Goal: Information Seeking & Learning: Check status

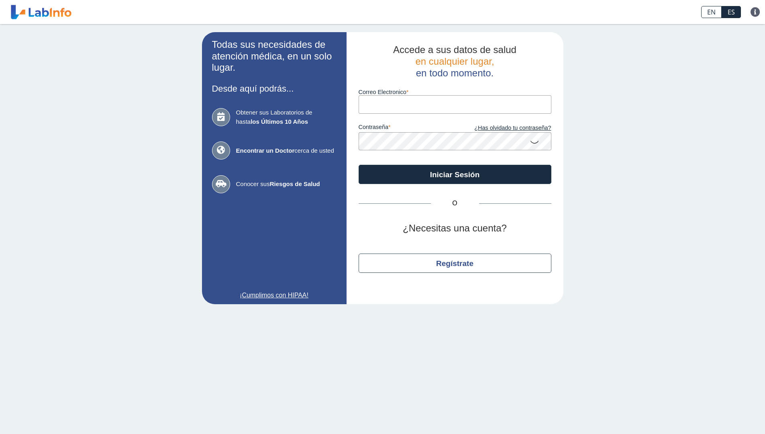
click at [405, 96] on input "Correo Electronico" at bounding box center [455, 104] width 193 height 18
type input "[EMAIL_ADDRESS][DOMAIN_NAME]"
click at [359, 165] on button "Iniciar Sesión" at bounding box center [455, 174] width 193 height 19
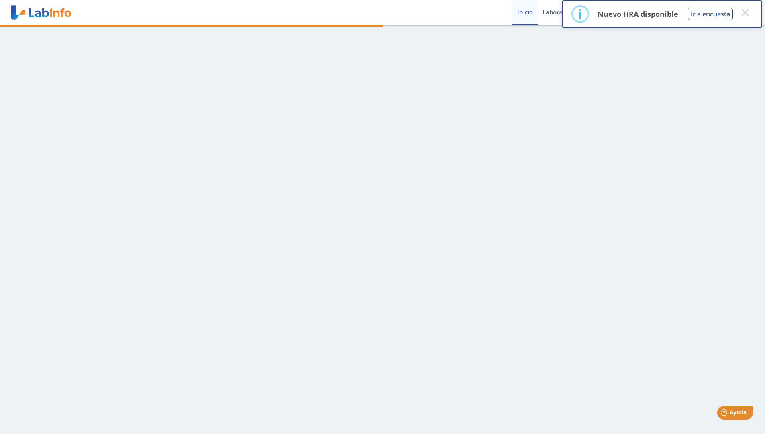
click at [753, 8] on div "× i Nuevo HRA disponible Ir a encuesta × OK No Cancel" at bounding box center [662, 14] width 200 height 28
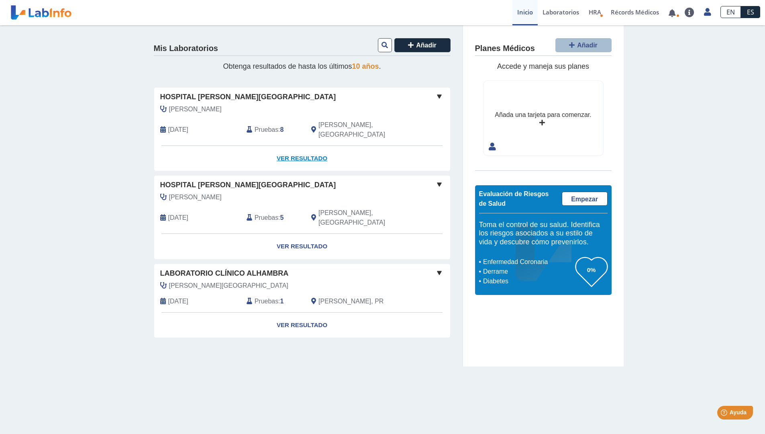
click at [302, 147] on link "Ver Resultado" at bounding box center [302, 158] width 296 height 25
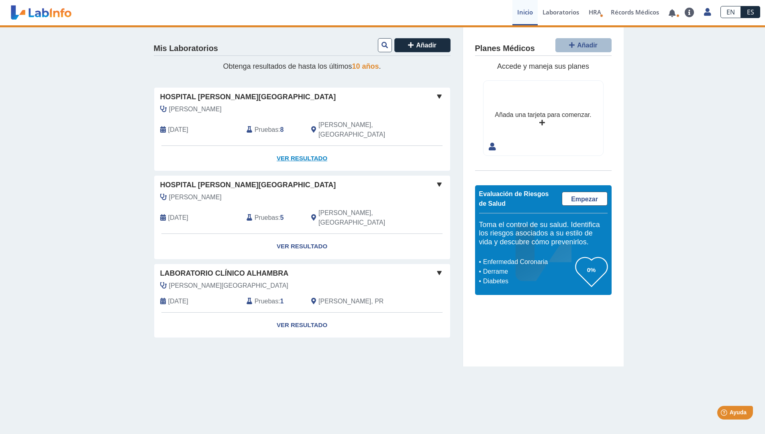
click at [302, 147] on link "Ver Resultado" at bounding box center [302, 158] width 296 height 25
click at [303, 312] on link "Ver Resultado" at bounding box center [302, 324] width 296 height 25
click at [296, 312] on link "Ver Resultado" at bounding box center [302, 324] width 296 height 25
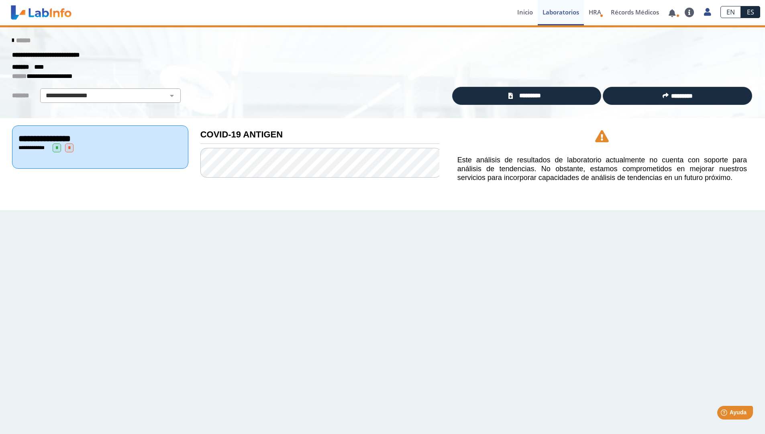
click at [7, 36] on div "******" at bounding box center [382, 40] width 753 height 14
click at [12, 38] on icon at bounding box center [13, 40] width 2 height 6
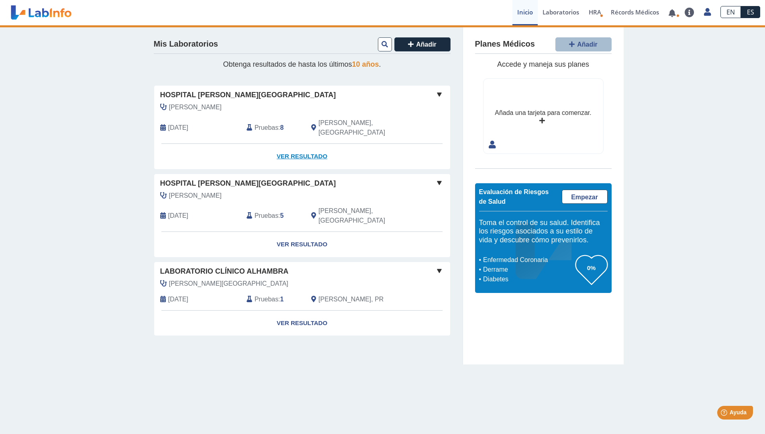
click at [296, 147] on link "Ver Resultado" at bounding box center [302, 156] width 296 height 25
click at [313, 146] on link "Ver Resultado" at bounding box center [302, 156] width 296 height 25
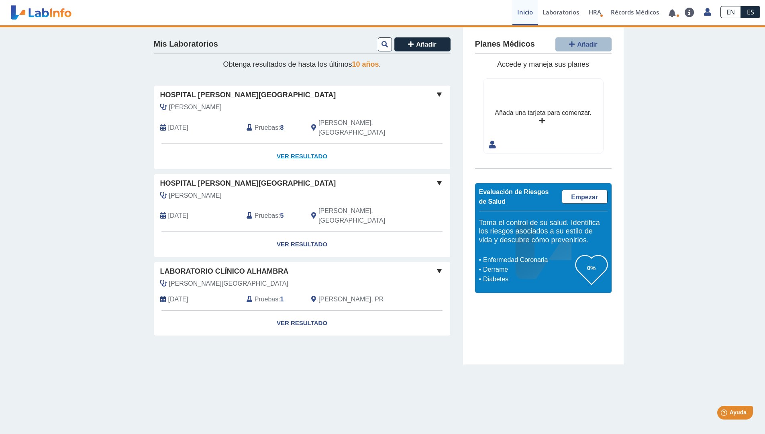
click at [313, 146] on link "Ver Resultado" at bounding box center [302, 156] width 296 height 25
click at [440, 93] on span at bounding box center [440, 95] width 10 height 10
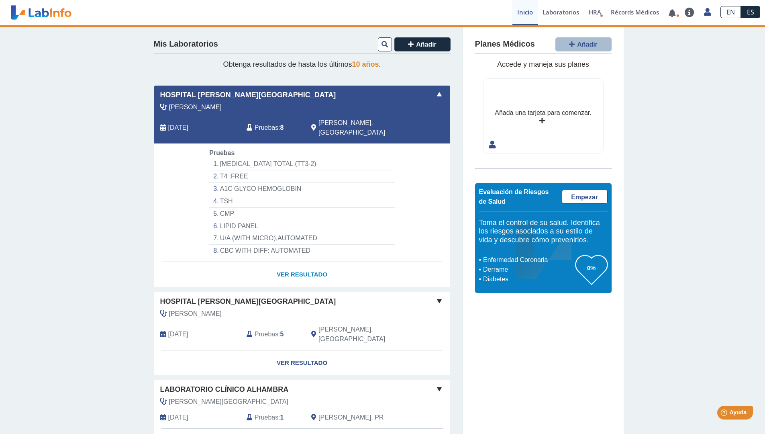
click at [290, 262] on link "Ver Resultado" at bounding box center [302, 274] width 296 height 25
click at [291, 265] on link "Ver Resultado" at bounding box center [302, 274] width 296 height 25
click at [288, 350] on link "Ver Resultado" at bounding box center [302, 362] width 296 height 25
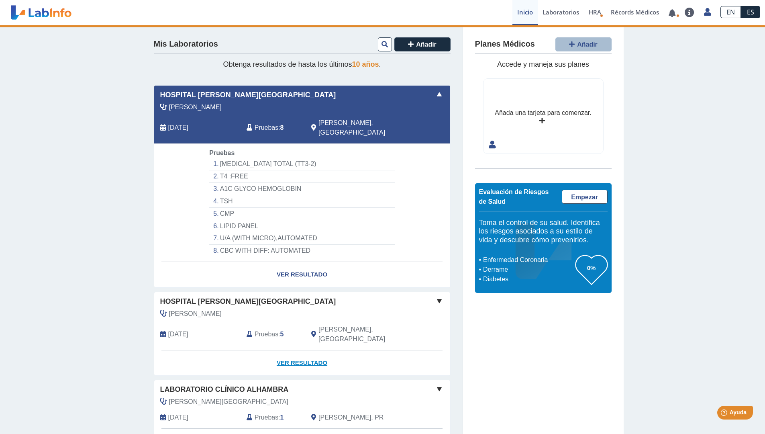
click at [288, 350] on link "Ver Resultado" at bounding box center [302, 362] width 296 height 25
click at [444, 87] on div "Hospital Dr. Pila, Ponce Rodriguez Torres, Nitza Aug 19, 2025 Pruebas : 8 Ponce…" at bounding box center [302, 115] width 296 height 58
click at [435, 96] on span at bounding box center [440, 95] width 10 height 10
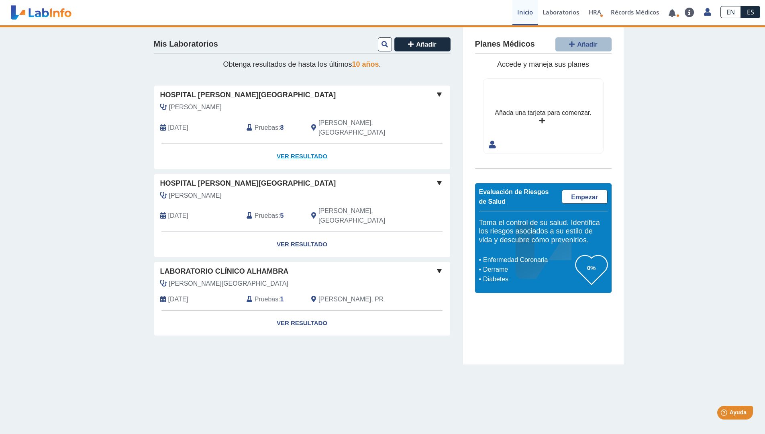
click at [302, 149] on link "Ver Resultado" at bounding box center [302, 156] width 296 height 25
click at [302, 144] on link "Ver Resultado" at bounding box center [302, 156] width 296 height 25
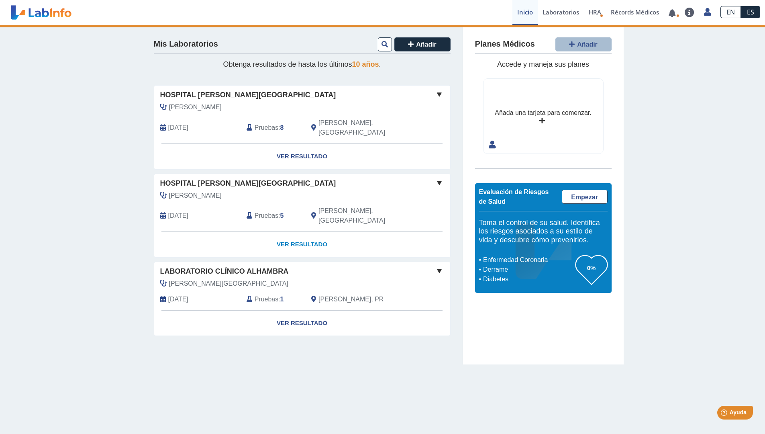
click at [291, 232] on link "Ver Resultado" at bounding box center [302, 244] width 296 height 25
click at [306, 232] on link "Ver Resultado" at bounding box center [302, 244] width 296 height 25
click at [301, 310] on link "Ver Resultado" at bounding box center [302, 322] width 296 height 25
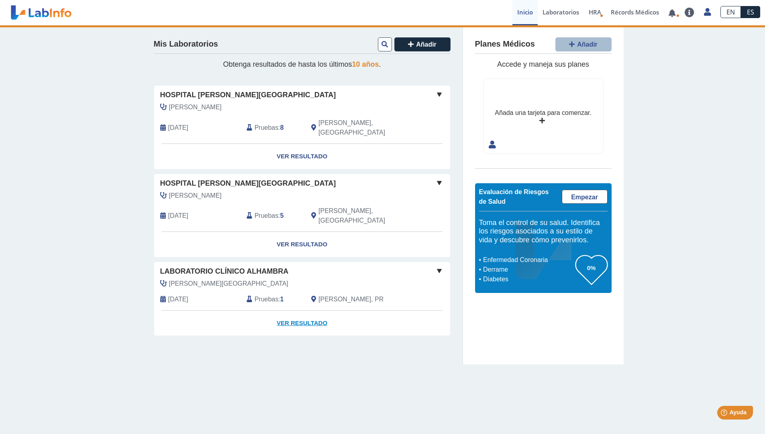
click at [302, 310] on link "Ver Resultado" at bounding box center [302, 322] width 296 height 25
drag, startPoint x: 502, startPoint y: 406, endPoint x: 293, endPoint y: 376, distance: 210.6
click at [491, 403] on main "Mis Laboratorios Añadir Obtenga resultados de hasta los últimos 10 años . Hospi…" at bounding box center [382, 229] width 765 height 408
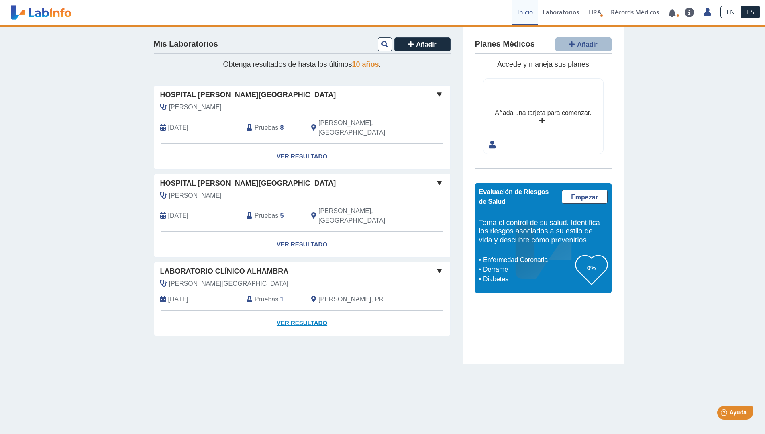
click at [302, 310] on link "Ver Resultado" at bounding box center [302, 322] width 296 height 25
click at [302, 232] on link "Ver Resultado" at bounding box center [302, 244] width 296 height 25
click at [298, 147] on link "Ver Resultado" at bounding box center [302, 156] width 296 height 25
click at [90, 52] on div "Mis Laboratorios Añadir Obtenga resultados de hasta los últimos 10 años . Hospi…" at bounding box center [382, 194] width 765 height 339
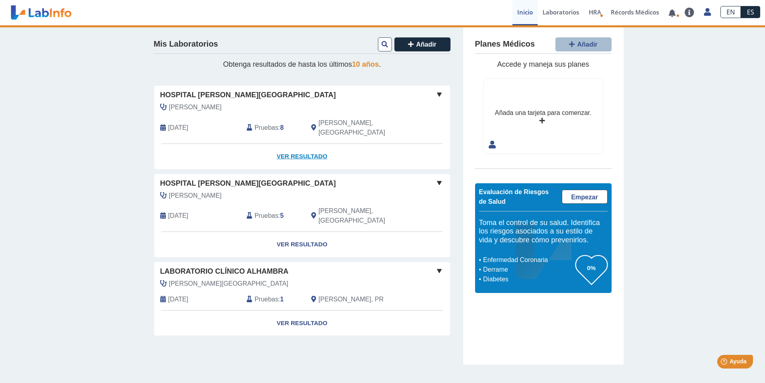
click at [295, 148] on link "Ver Resultado" at bounding box center [302, 156] width 296 height 25
click at [302, 144] on link "Ver Resultado" at bounding box center [302, 156] width 296 height 25
click at [300, 147] on link "Ver Resultado" at bounding box center [302, 156] width 296 height 25
click at [294, 144] on link "Ver Resultado" at bounding box center [302, 156] width 296 height 25
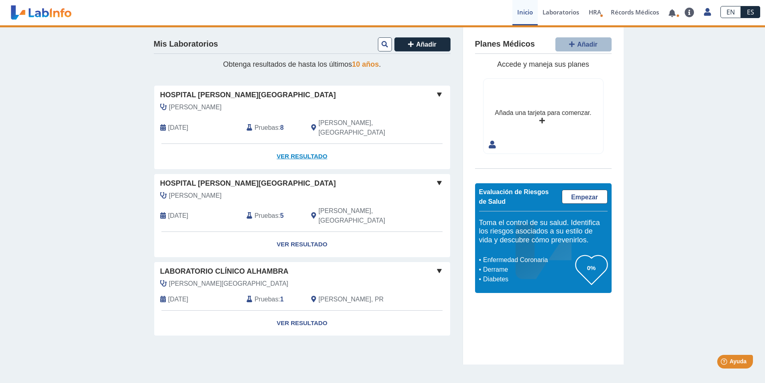
click at [294, 144] on link "Ver Resultado" at bounding box center [302, 156] width 296 height 25
click at [291, 151] on link "Ver Resultado" at bounding box center [302, 156] width 296 height 25
click at [296, 145] on link "Ver Resultado" at bounding box center [302, 156] width 296 height 25
click at [169, 123] on span "[DATE]" at bounding box center [178, 128] width 20 height 10
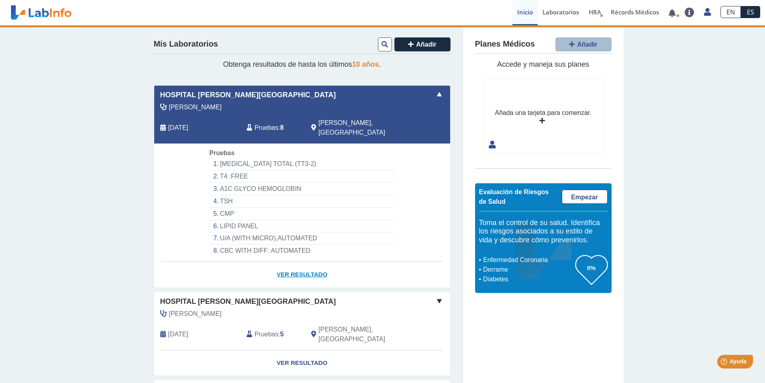
click at [289, 262] on link "Ver Resultado" at bounding box center [302, 274] width 296 height 25
click at [290, 262] on link "Ver Resultado" at bounding box center [302, 274] width 296 height 25
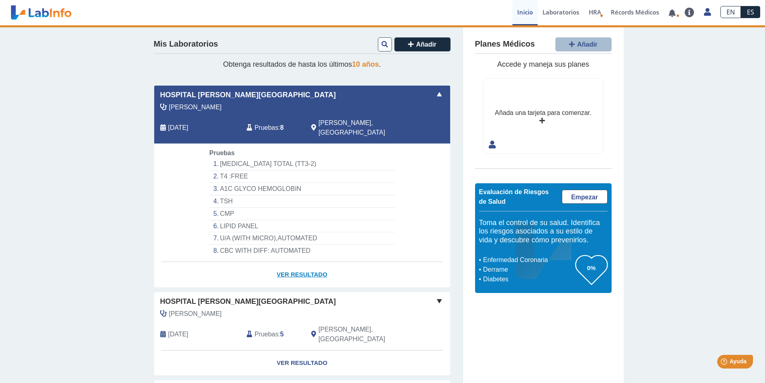
click at [290, 262] on link "Ver Resultado" at bounding box center [302, 274] width 296 height 25
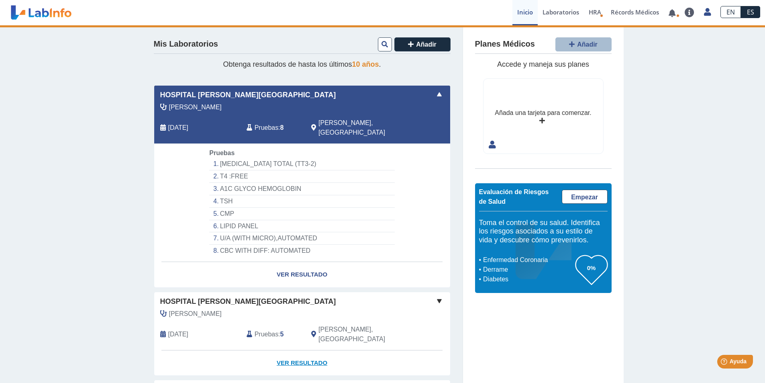
click at [301, 350] on link "Ver Resultado" at bounding box center [302, 362] width 296 height 25
click at [439, 296] on span at bounding box center [440, 301] width 10 height 10
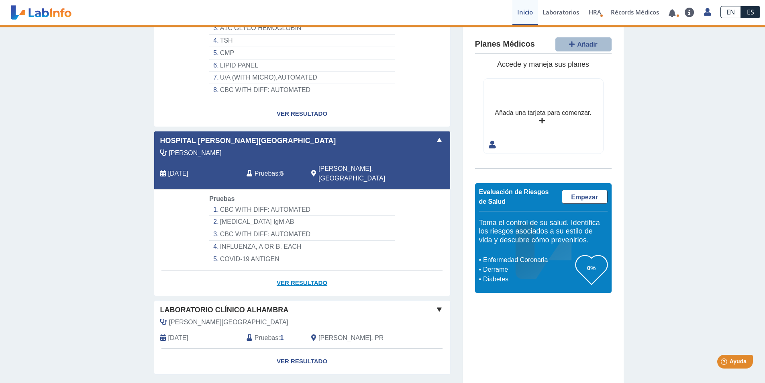
scroll to position [161, 0]
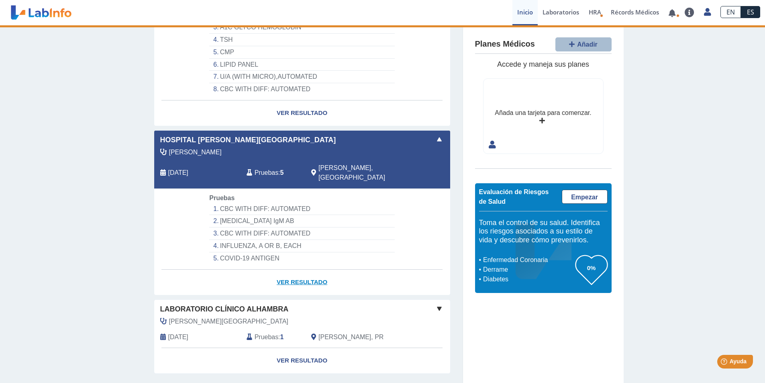
click at [298, 270] on link "Ver Resultado" at bounding box center [302, 282] width 296 height 25
click at [299, 270] on link "Ver Resultado" at bounding box center [302, 282] width 296 height 25
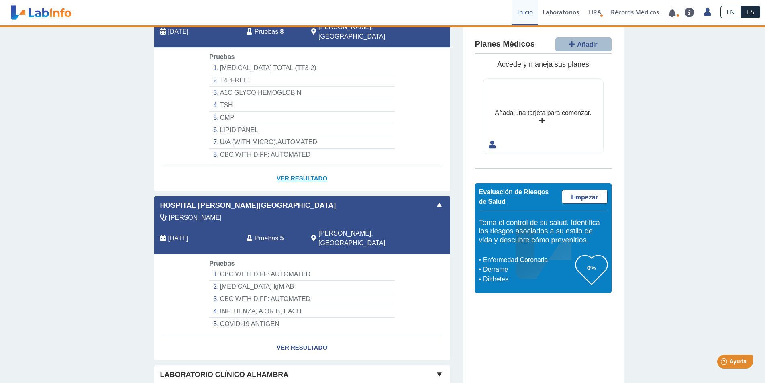
scroll to position [41, 0]
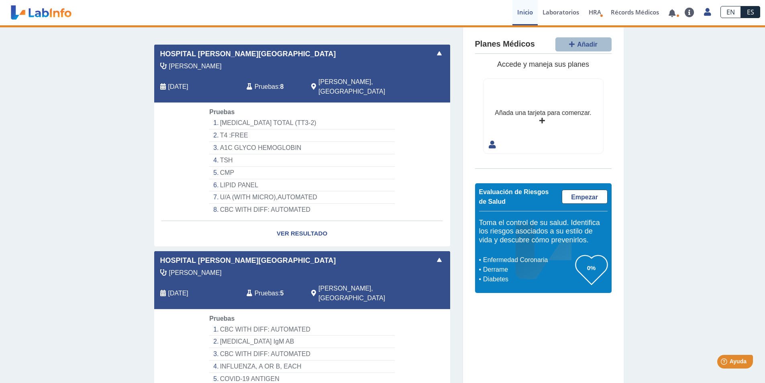
click at [435, 255] on span at bounding box center [440, 260] width 10 height 10
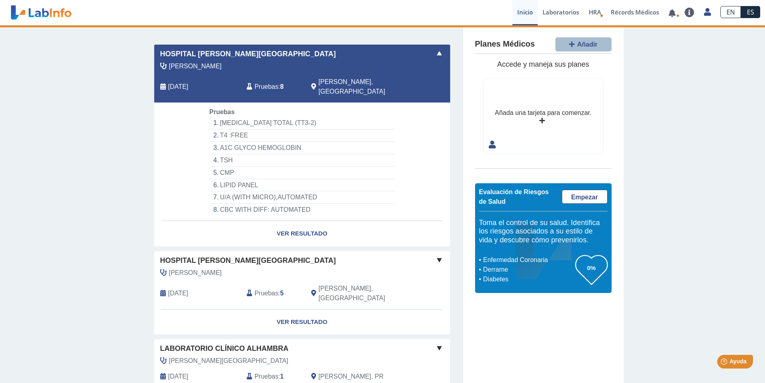
click at [259, 76] on div "Rodriguez Torres, Nitza Aug 19, 2025 Pruebas : 8 Ponce, PR" at bounding box center [284, 81] width 272 height 41
click at [188, 83] on span "[DATE]" at bounding box center [178, 87] width 20 height 10
drag, startPoint x: 274, startPoint y: 78, endPoint x: 329, endPoint y: 79, distance: 55.9
click at [279, 77] on div "Pruebas : 8" at bounding box center [273, 86] width 65 height 19
click at [349, 82] on div "[PERSON_NAME][GEOGRAPHIC_DATA]" at bounding box center [359, 86] width 108 height 19
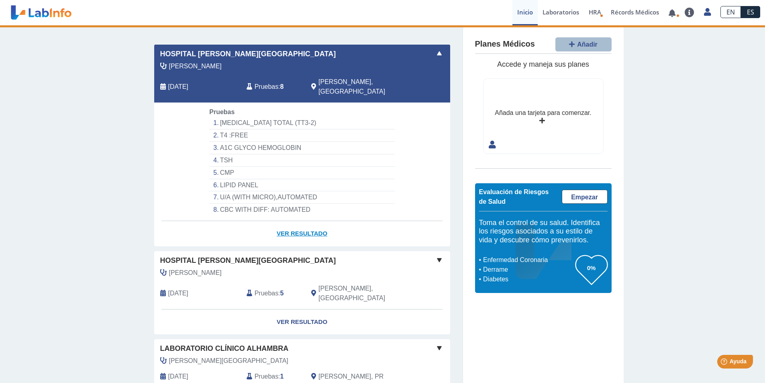
click at [300, 223] on link "Ver Resultado" at bounding box center [302, 233] width 296 height 25
click at [300, 221] on link "Ver Resultado" at bounding box center [302, 233] width 296 height 25
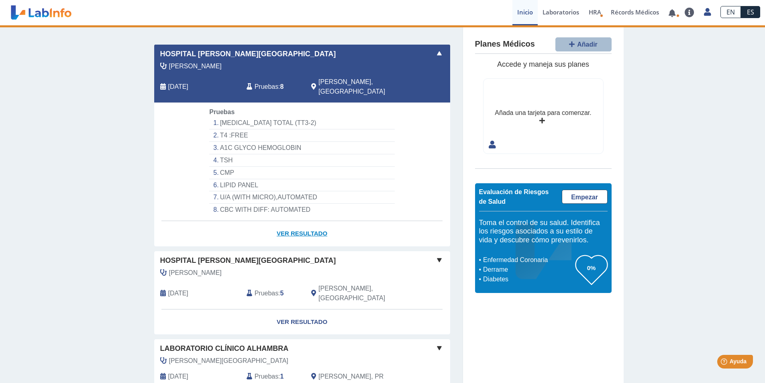
click at [300, 221] on link "Ver Resultado" at bounding box center [302, 233] width 296 height 25
drag, startPoint x: 661, startPoint y: 101, endPoint x: 690, endPoint y: 20, distance: 85.8
click at [663, 98] on div "Mis Laboratorios Añadir Obtenga resultados de hasta los últimos 10 años . Hospi…" at bounding box center [382, 212] width 765 height 457
click at [693, 8] on link at bounding box center [689, 13] width 19 height 10
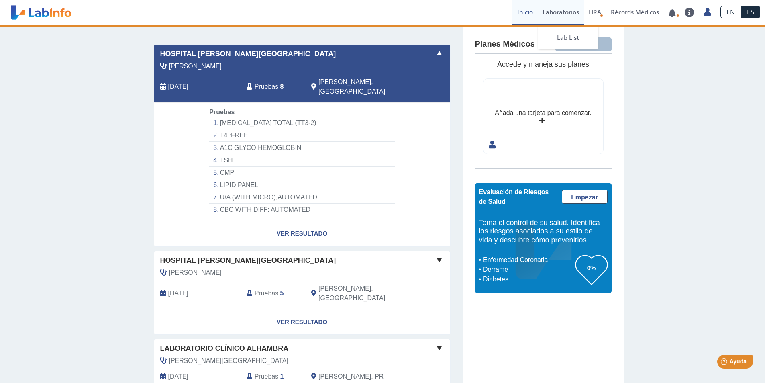
click at [554, 11] on link "Laboratorios" at bounding box center [561, 12] width 46 height 25
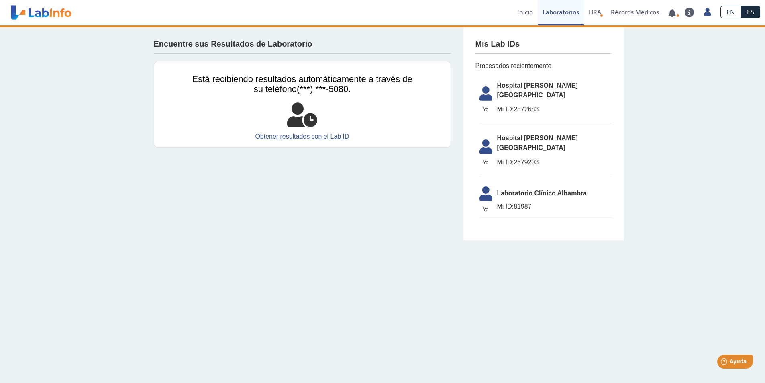
click at [517, 104] on span "Mi ID: 2872683" at bounding box center [554, 109] width 114 height 10
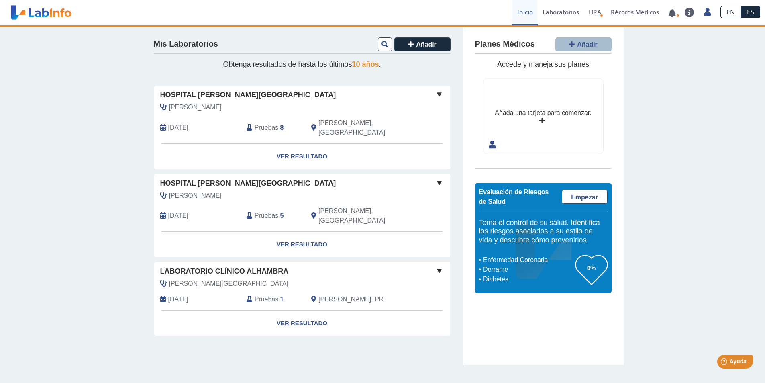
click at [519, 85] on div "Añada una tarjeta para comenzar." at bounding box center [544, 116] width 120 height 75
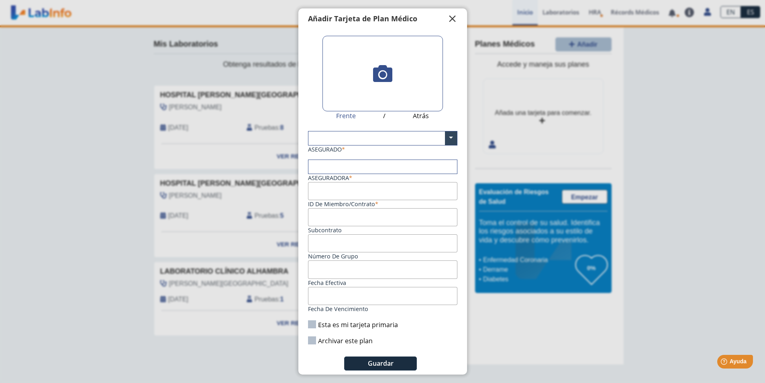
click at [452, 14] on span "" at bounding box center [453, 19] width 10 height 10
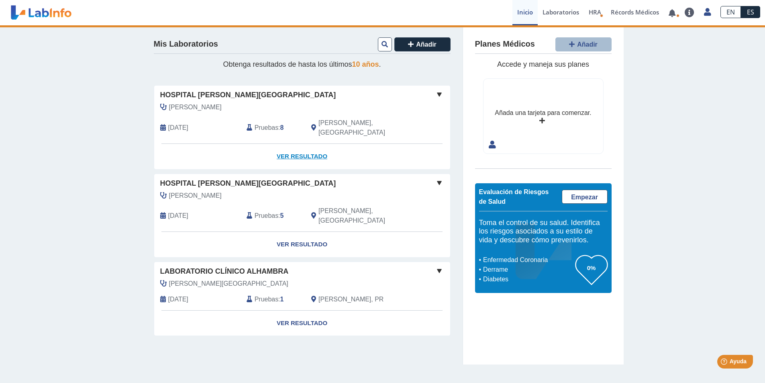
click at [304, 147] on link "Ver Resultado" at bounding box center [302, 156] width 296 height 25
click at [292, 147] on link "Ver Resultado" at bounding box center [302, 156] width 296 height 25
click at [292, 145] on link "Ver Resultado" at bounding box center [302, 156] width 296 height 25
click at [293, 145] on link "Ver Resultado" at bounding box center [302, 156] width 296 height 25
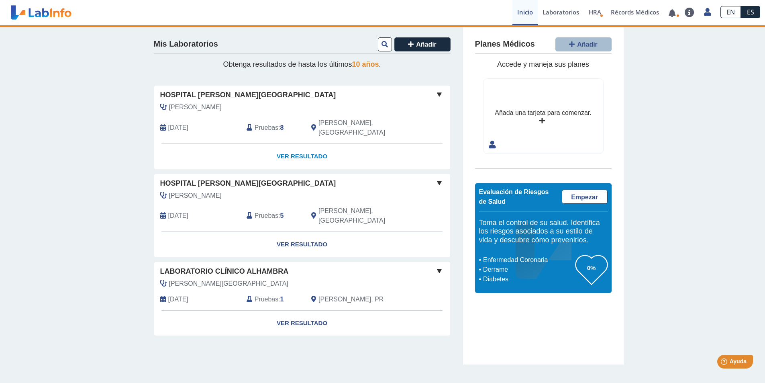
click at [293, 145] on link "Ver Resultado" at bounding box center [302, 156] width 296 height 25
click at [438, 93] on span at bounding box center [440, 95] width 10 height 10
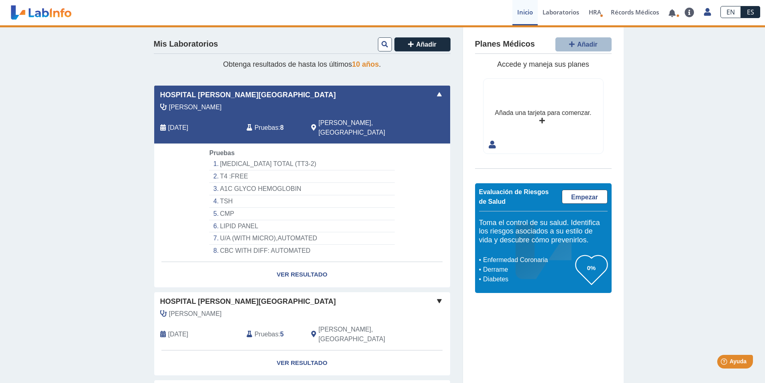
click at [244, 158] on li "[MEDICAL_DATA] TOTAL (TT3-2)" at bounding box center [301, 164] width 185 height 12
click at [236, 170] on li "T4 :FREE" at bounding box center [301, 176] width 185 height 12
click at [235, 170] on li "T4 :FREE" at bounding box center [301, 176] width 185 height 12
click at [230, 183] on li "A1C GLYCO HEMOGLOBIN" at bounding box center [301, 189] width 185 height 12
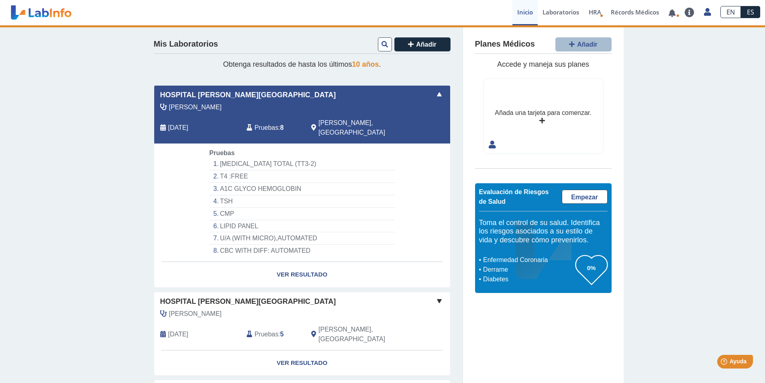
drag, startPoint x: 217, startPoint y: 190, endPoint x: 238, endPoint y: 201, distance: 23.2
click at [221, 195] on li "TSH" at bounding box center [301, 201] width 185 height 12
drag, startPoint x: 258, startPoint y: 214, endPoint x: 268, endPoint y: 229, distance: 17.7
click at [259, 220] on li "LIPID PANEL" at bounding box center [301, 226] width 185 height 12
drag, startPoint x: 275, startPoint y: 238, endPoint x: 292, endPoint y: 252, distance: 22.5
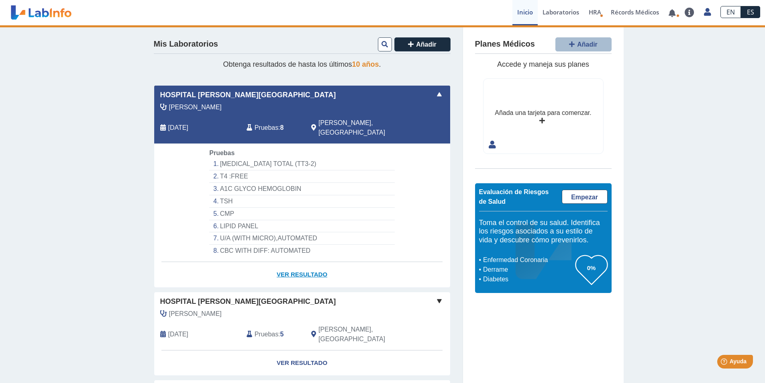
click at [278, 245] on li "CBC WITH DIFF: AUTOMATED" at bounding box center [301, 251] width 185 height 12
click at [297, 264] on link "Ver Resultado" at bounding box center [302, 274] width 296 height 25
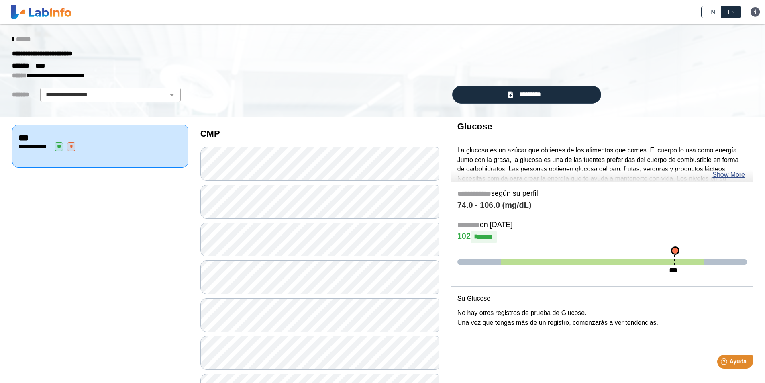
click at [526, 85] on div "**********" at bounding box center [382, 70] width 765 height 93
click at [526, 92] on span "*********" at bounding box center [529, 94] width 29 height 9
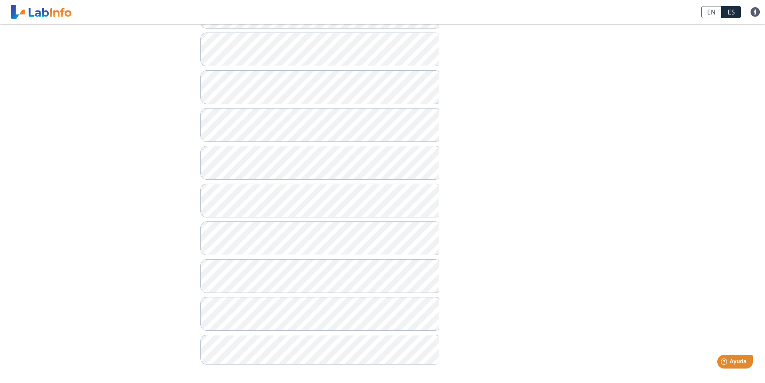
scroll to position [531, 0]
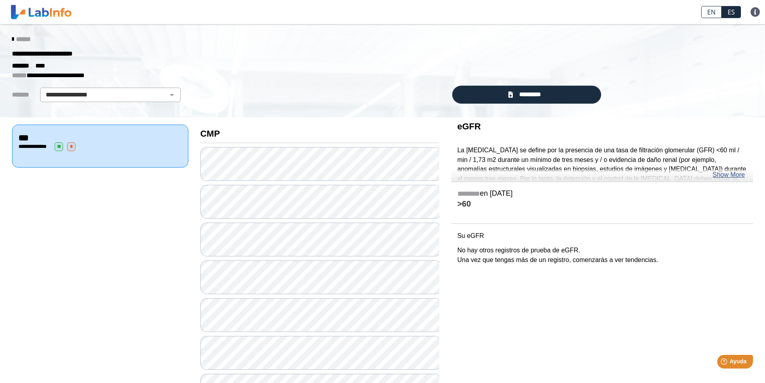
click at [98, 143] on div "**********" at bounding box center [99, 146] width 163 height 9
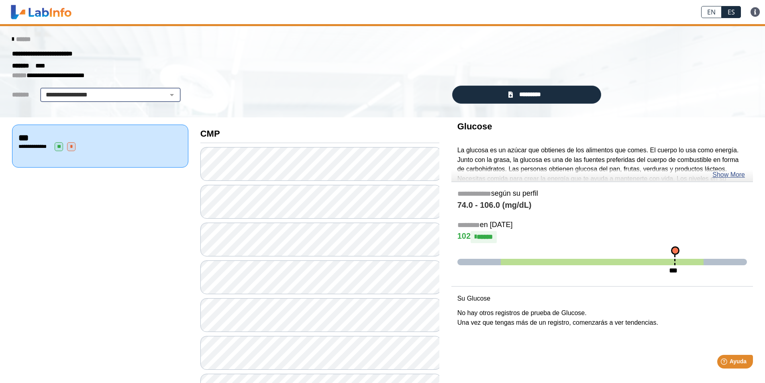
click at [164, 93] on select "**********" at bounding box center [111, 95] width 136 height 10
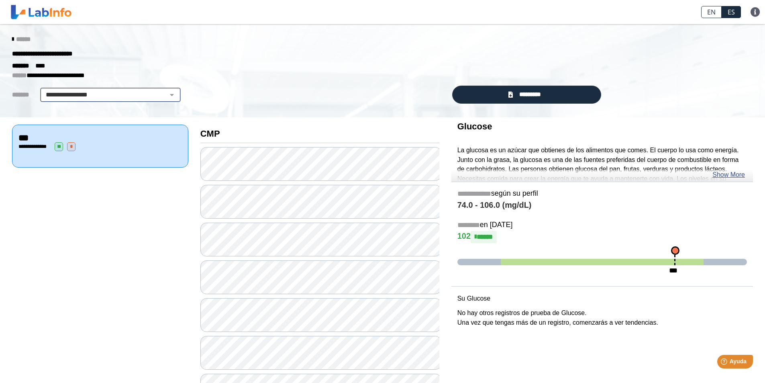
select select "***"
click at [43, 90] on select "**********" at bounding box center [111, 95] width 136 height 10
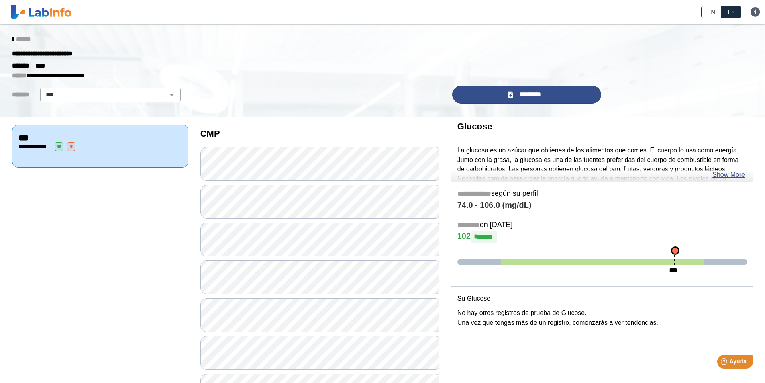
click at [537, 99] on span "*********" at bounding box center [529, 94] width 29 height 9
click at [165, 91] on select "**********" at bounding box center [111, 95] width 136 height 10
select select
click at [43, 90] on select "**********" at bounding box center [111, 95] width 136 height 10
click at [519, 95] on span "*********" at bounding box center [529, 94] width 29 height 9
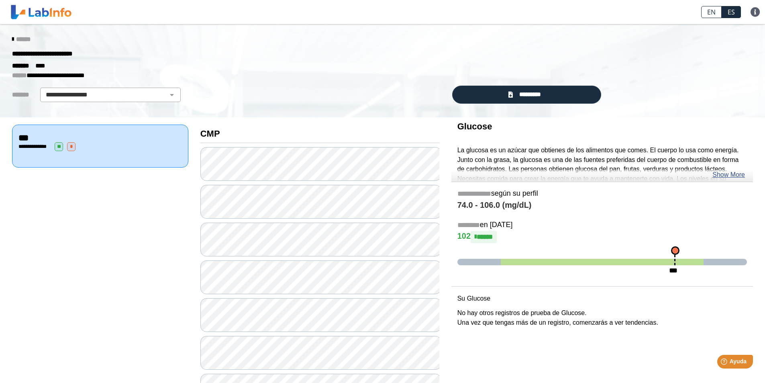
click at [138, 71] on p "**********" at bounding box center [376, 76] width 729 height 10
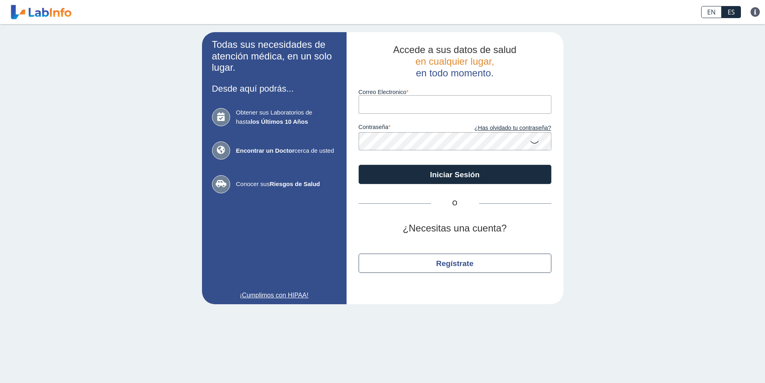
click at [440, 102] on input "Correo Electronico" at bounding box center [455, 104] width 193 height 18
type input "[EMAIL_ADDRESS][DOMAIN_NAME]"
click at [359, 165] on button "Iniciar Sesión" at bounding box center [455, 174] width 193 height 19
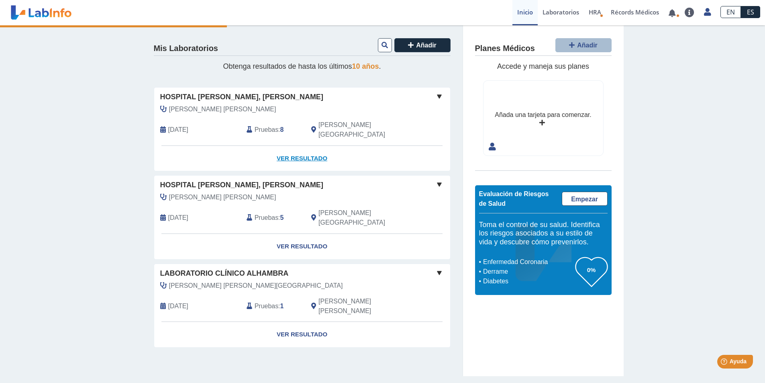
click at [314, 147] on link "Ver Resultado" at bounding box center [302, 158] width 296 height 25
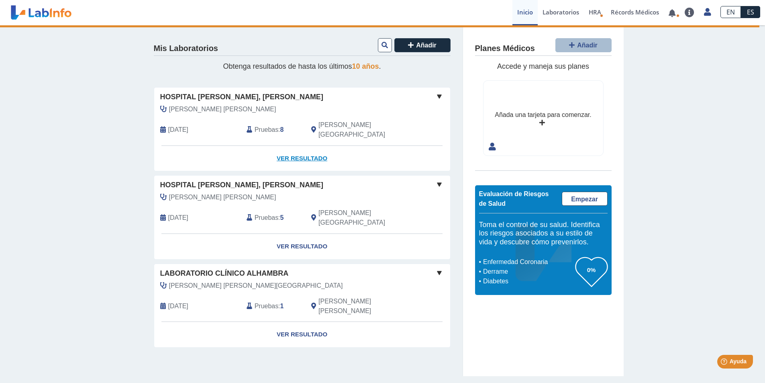
click at [314, 147] on link "Ver Resultado" at bounding box center [302, 158] width 296 height 25
click at [749, 22] on app-translation-input "EN ES" at bounding box center [740, 12] width 49 height 25
drag, startPoint x: 755, startPoint y: 23, endPoint x: 759, endPoint y: 25, distance: 4.3
click at [756, 25] on app-translation-input "EN ES" at bounding box center [740, 12] width 49 height 25
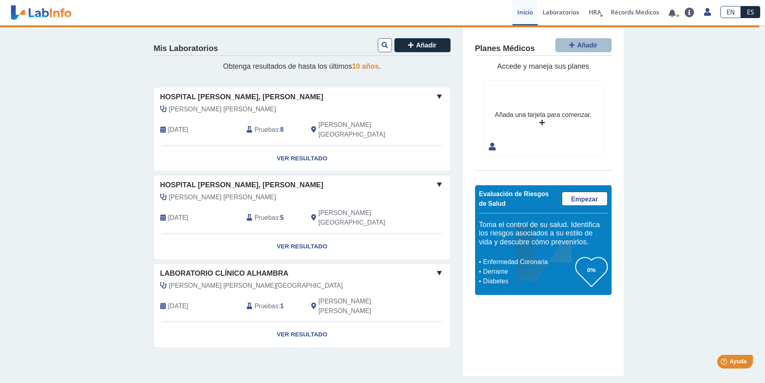
click at [759, 25] on app-translation-input "EN ES" at bounding box center [740, 12] width 49 height 25
drag, startPoint x: 318, startPoint y: 141, endPoint x: 312, endPoint y: 147, distance: 8.5
click at [318, 146] on link "Ver Resultado" at bounding box center [302, 158] width 296 height 25
click at [312, 147] on link "Ver Resultado" at bounding box center [302, 158] width 296 height 25
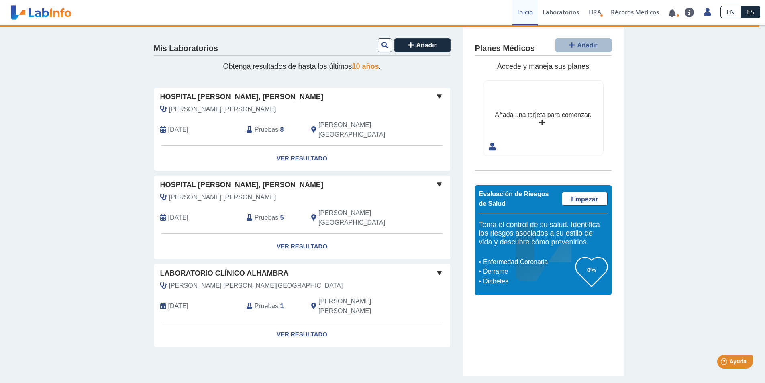
click at [339, 105] on div "[PERSON_NAME] [PERSON_NAME]" at bounding box center [283, 109] width 259 height 10
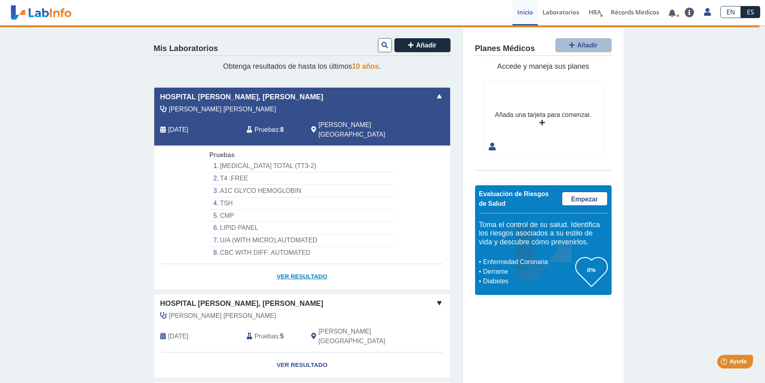
click at [296, 264] on link "Ver Resultado" at bounding box center [302, 276] width 296 height 25
click at [295, 265] on link "Ver Resultado" at bounding box center [302, 276] width 296 height 25
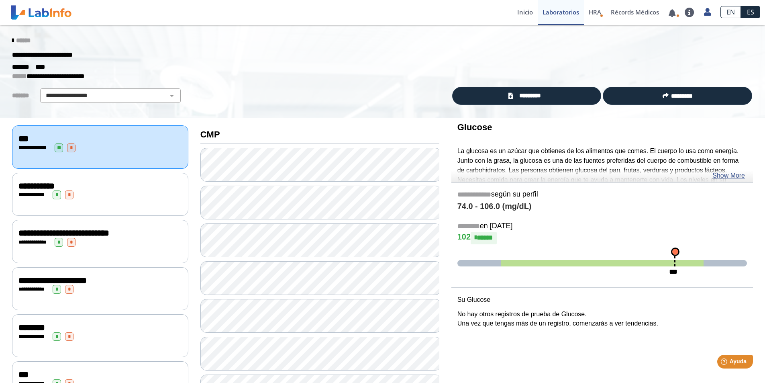
click at [528, 86] on div "**********" at bounding box center [382, 71] width 765 height 93
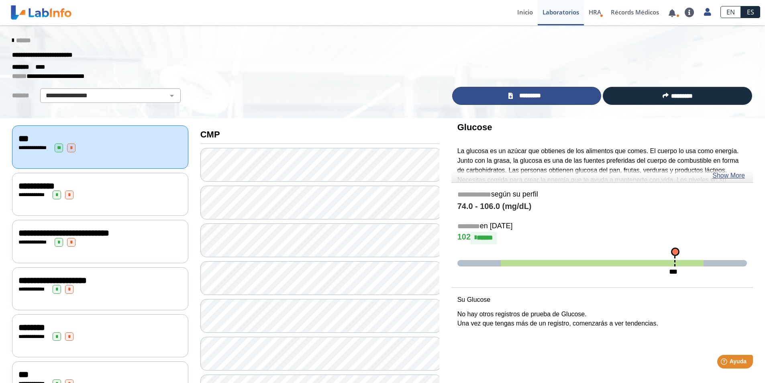
click at [526, 97] on span "*********" at bounding box center [529, 95] width 29 height 9
click at [529, 97] on span "*********" at bounding box center [529, 95] width 29 height 9
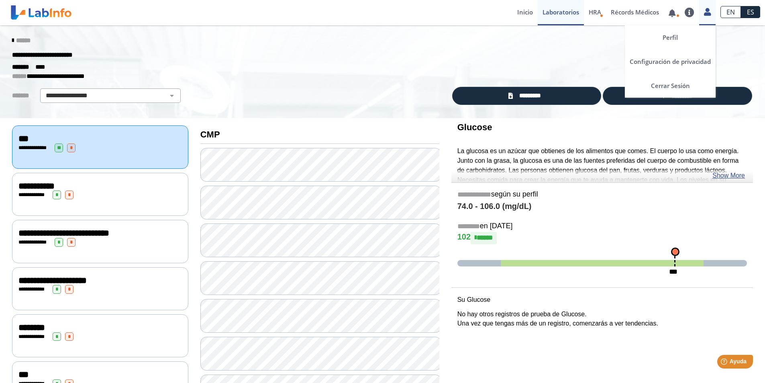
click at [704, 10] on icon at bounding box center [707, 12] width 7 height 6
click at [668, 85] on link "Cerrar Sesión" at bounding box center [670, 86] width 91 height 24
